Goal: Find specific page/section: Find specific page/section

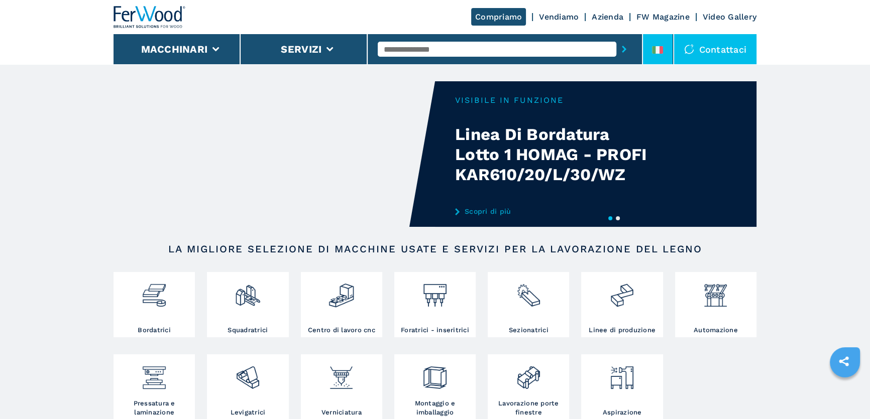
click at [652, 51] on icon at bounding box center [657, 50] width 11 height 8
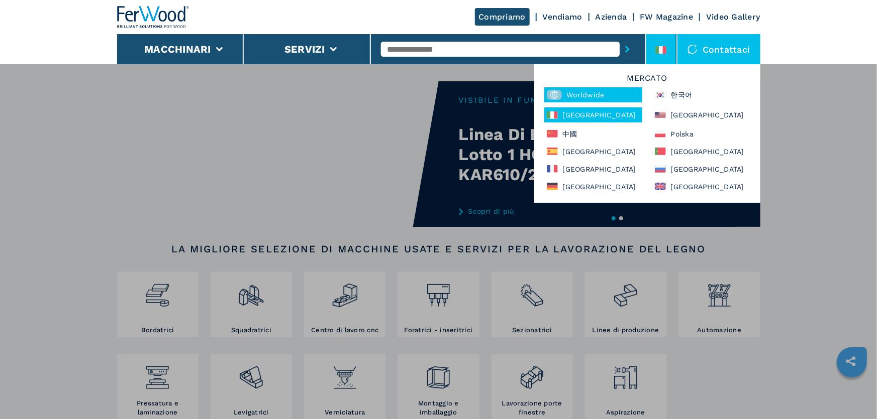
click at [600, 93] on div "Worldwide" at bounding box center [593, 94] width 98 height 15
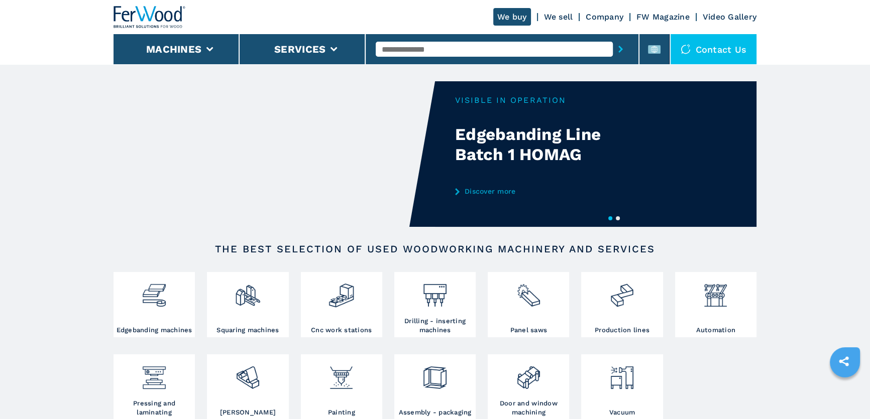
click at [447, 49] on input "text" at bounding box center [494, 49] width 237 height 15
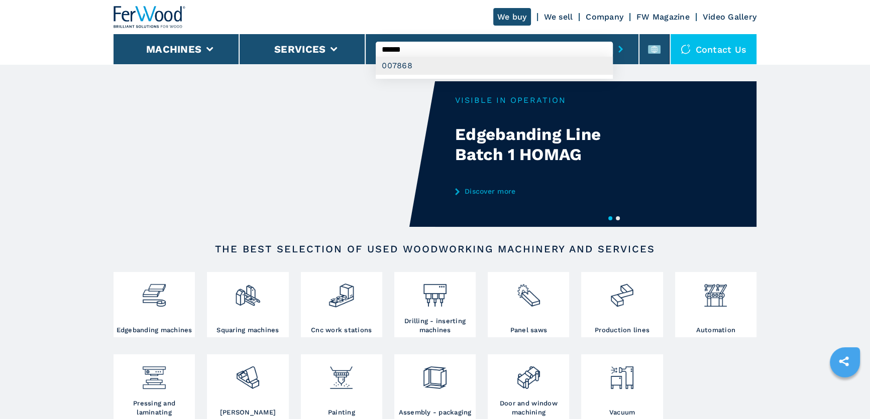
type input "******"
click at [446, 72] on div "007868" at bounding box center [494, 66] width 237 height 18
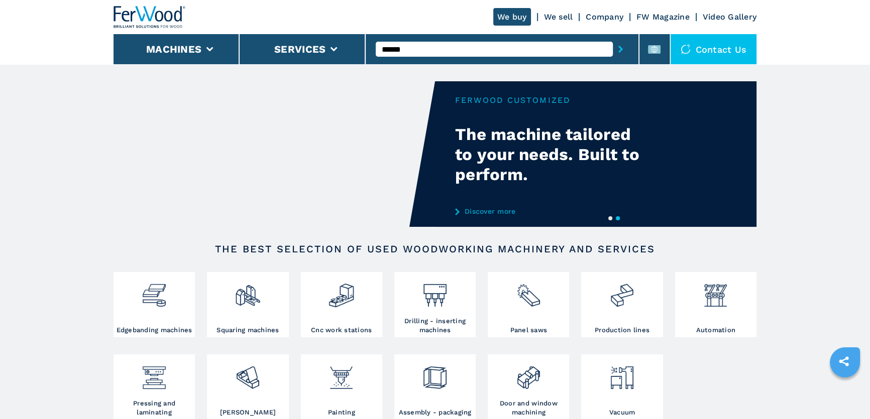
click at [623, 47] on icon "submit-button" at bounding box center [620, 49] width 5 height 7
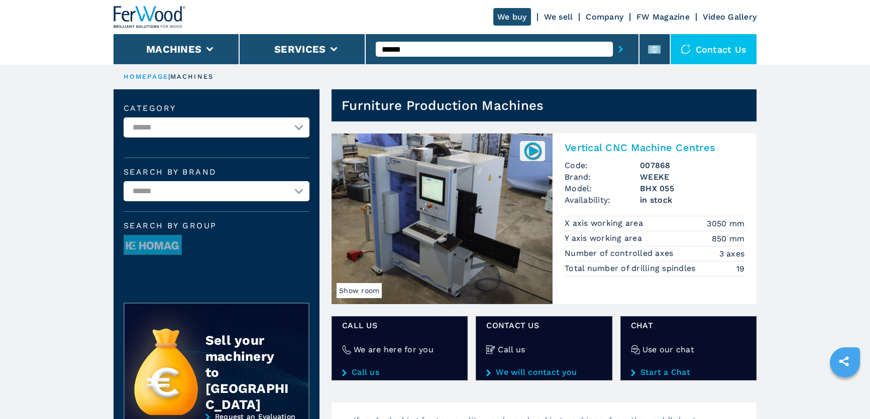
click at [438, 163] on img at bounding box center [442, 219] width 221 height 171
click at [590, 145] on h2 "Vertical CNC Machine Centres" at bounding box center [655, 148] width 180 height 12
